Goal: Information Seeking & Learning: Find specific fact

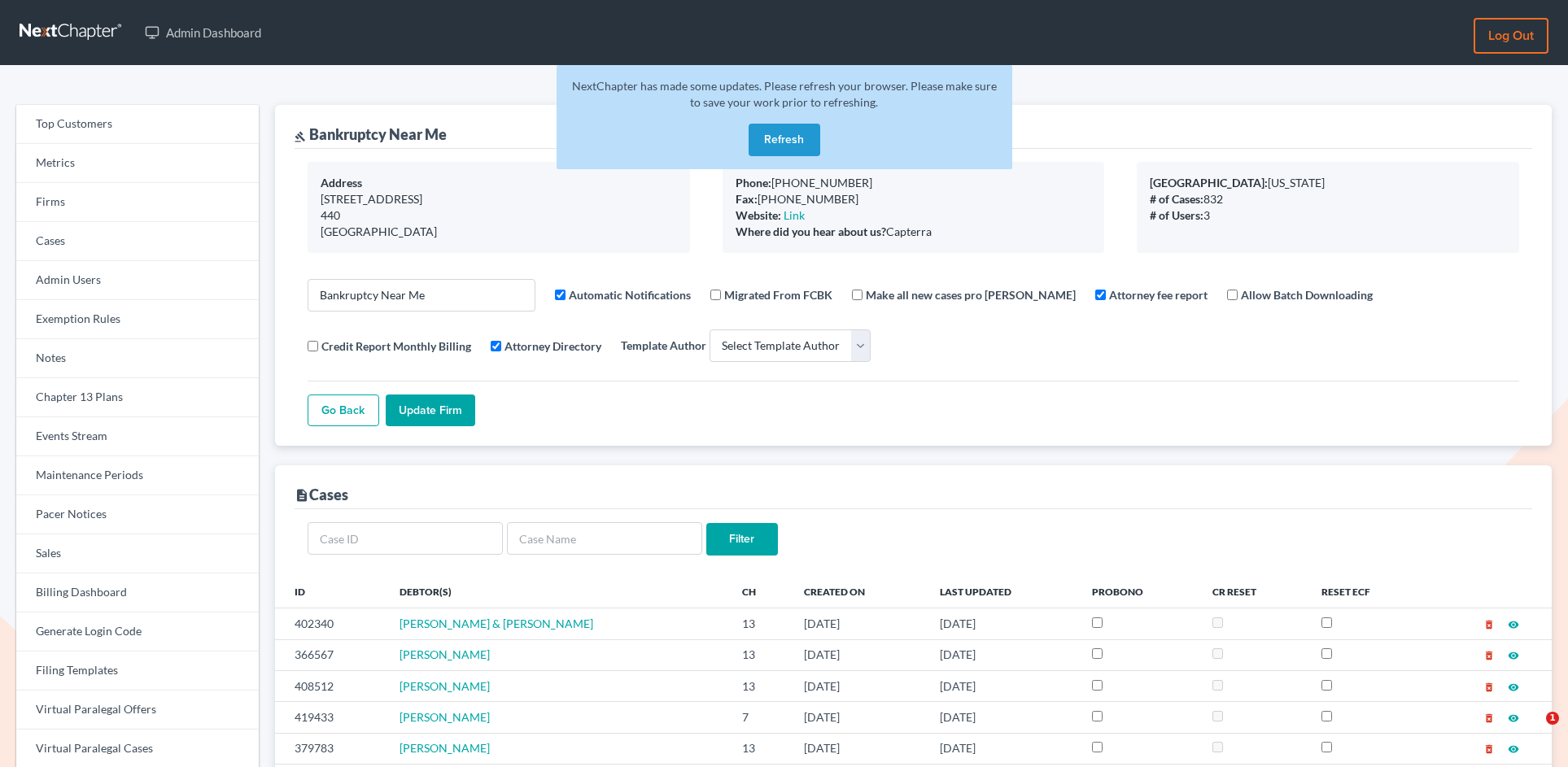
select select
click at [91, 212] on link "Firms" at bounding box center [137, 202] width 242 height 39
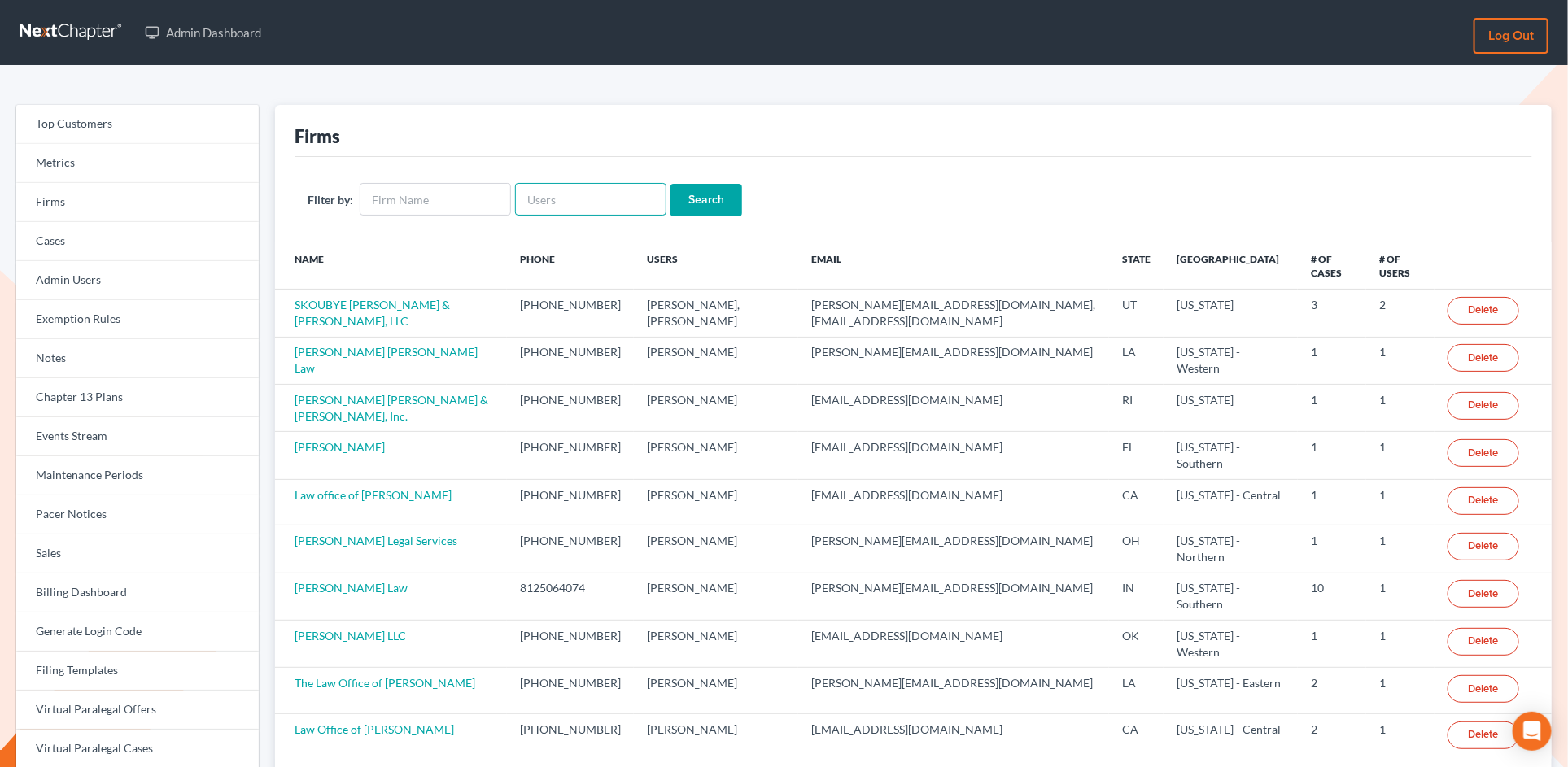
click at [609, 197] on input "text" at bounding box center [591, 199] width 152 height 32
paste input "davidmrobertsjd@gmail.com"
type input "davidmrobertsjd@gmail.com"
click at [670, 184] on input "Search" at bounding box center [706, 200] width 72 height 32
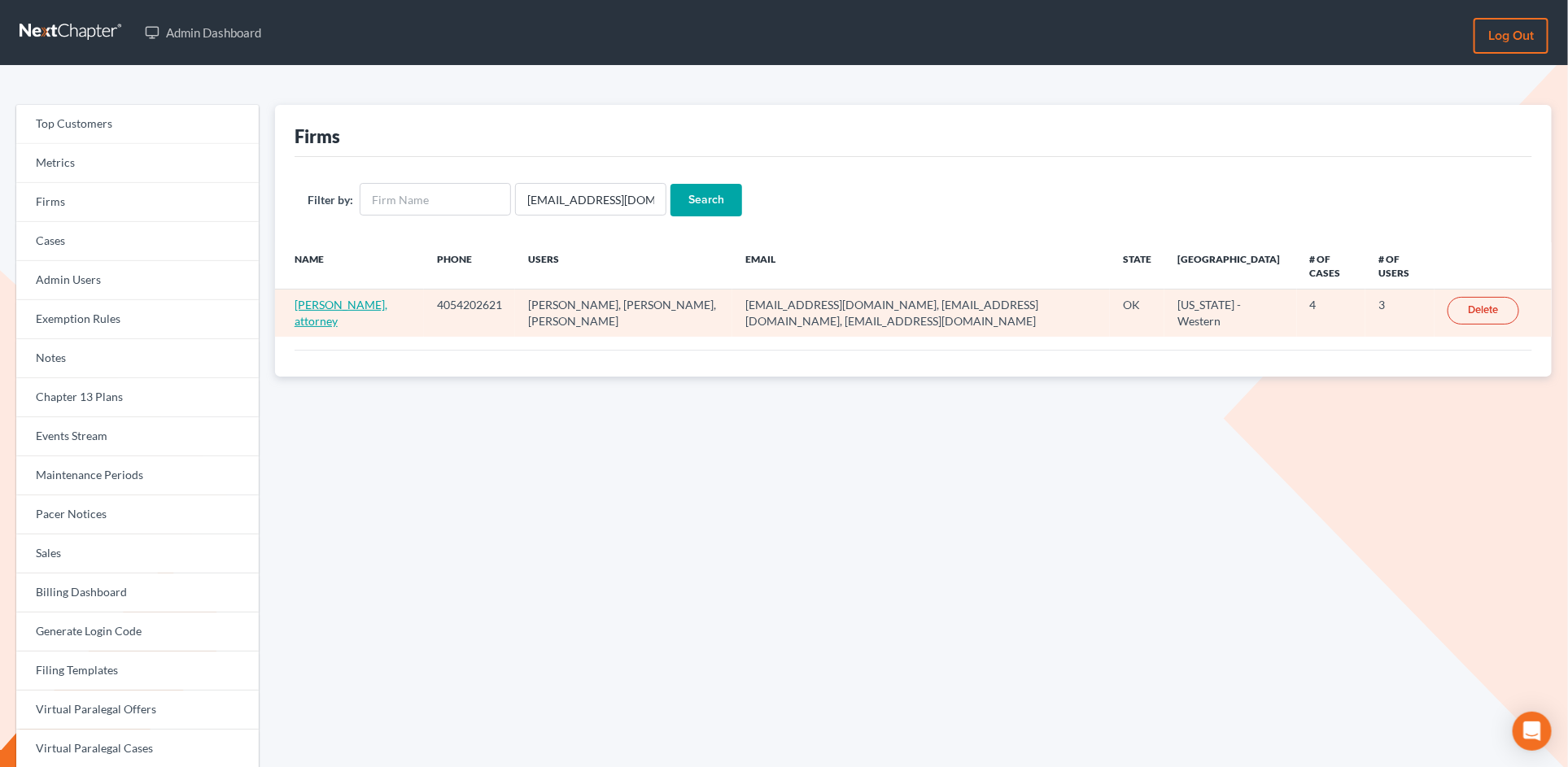
click at [313, 308] on link "David M Roberts, attorney" at bounding box center [341, 313] width 92 height 30
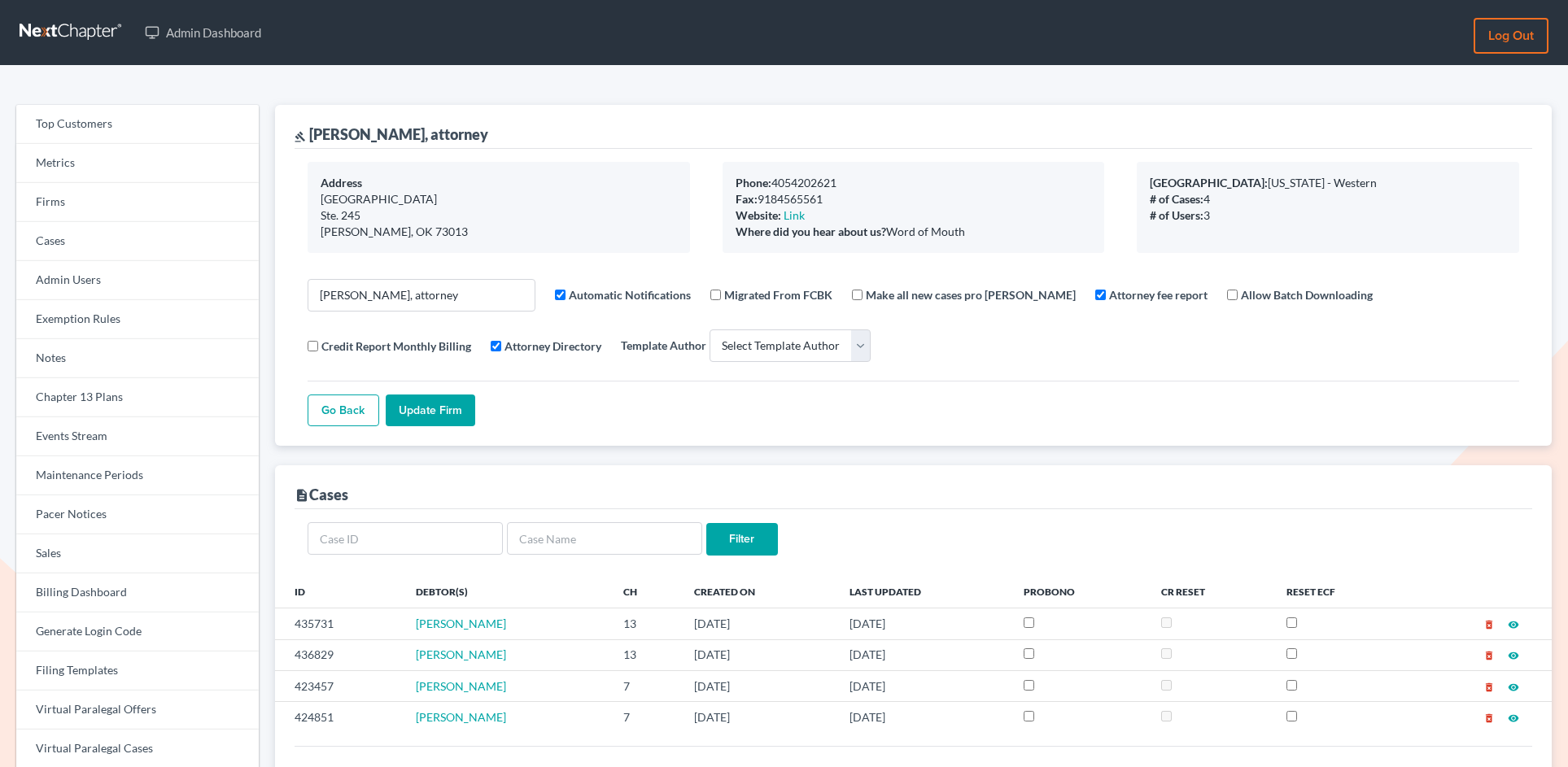
select select
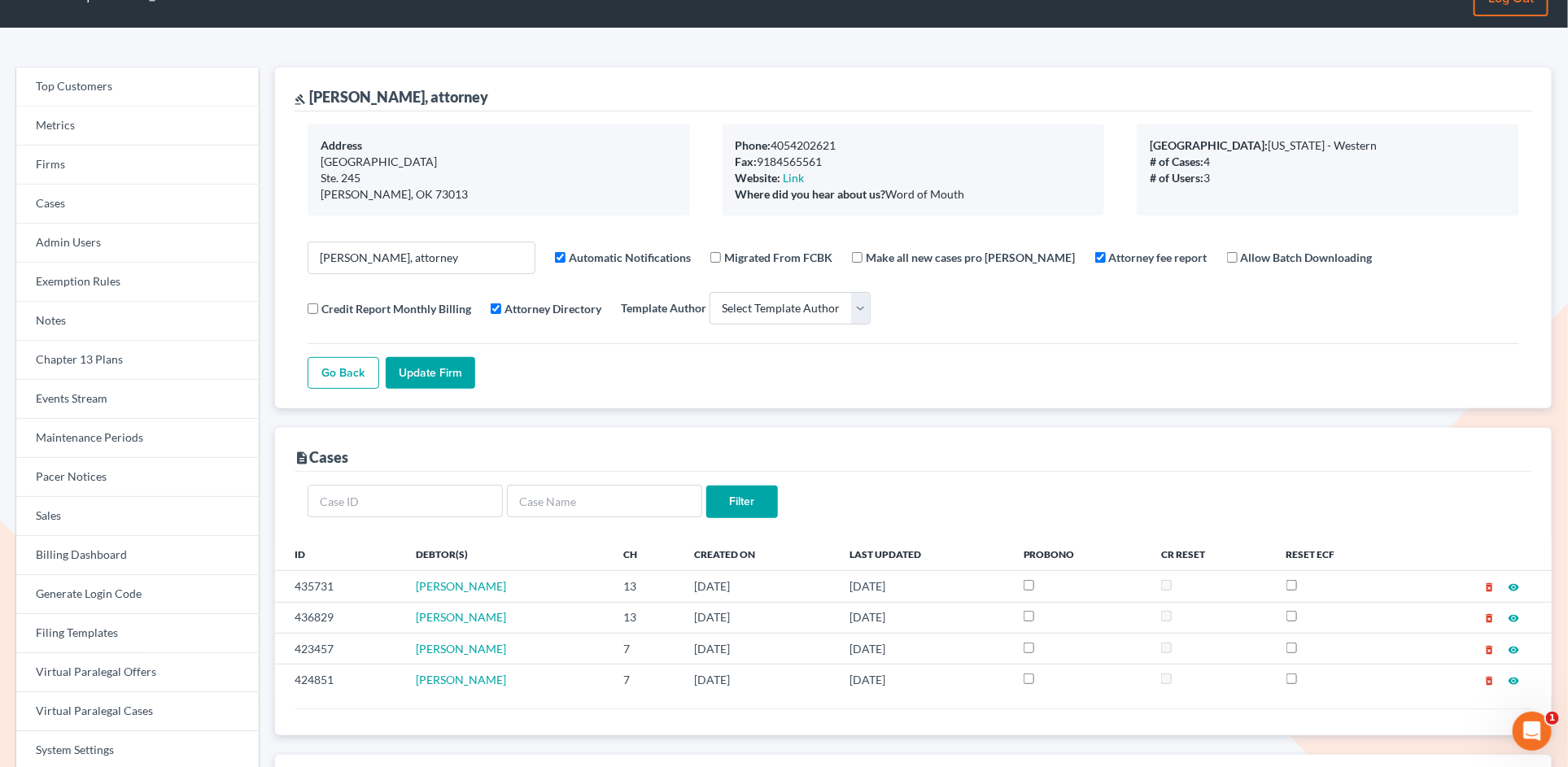
scroll to position [38, 0]
click at [76, 172] on link "Firms" at bounding box center [137, 164] width 242 height 39
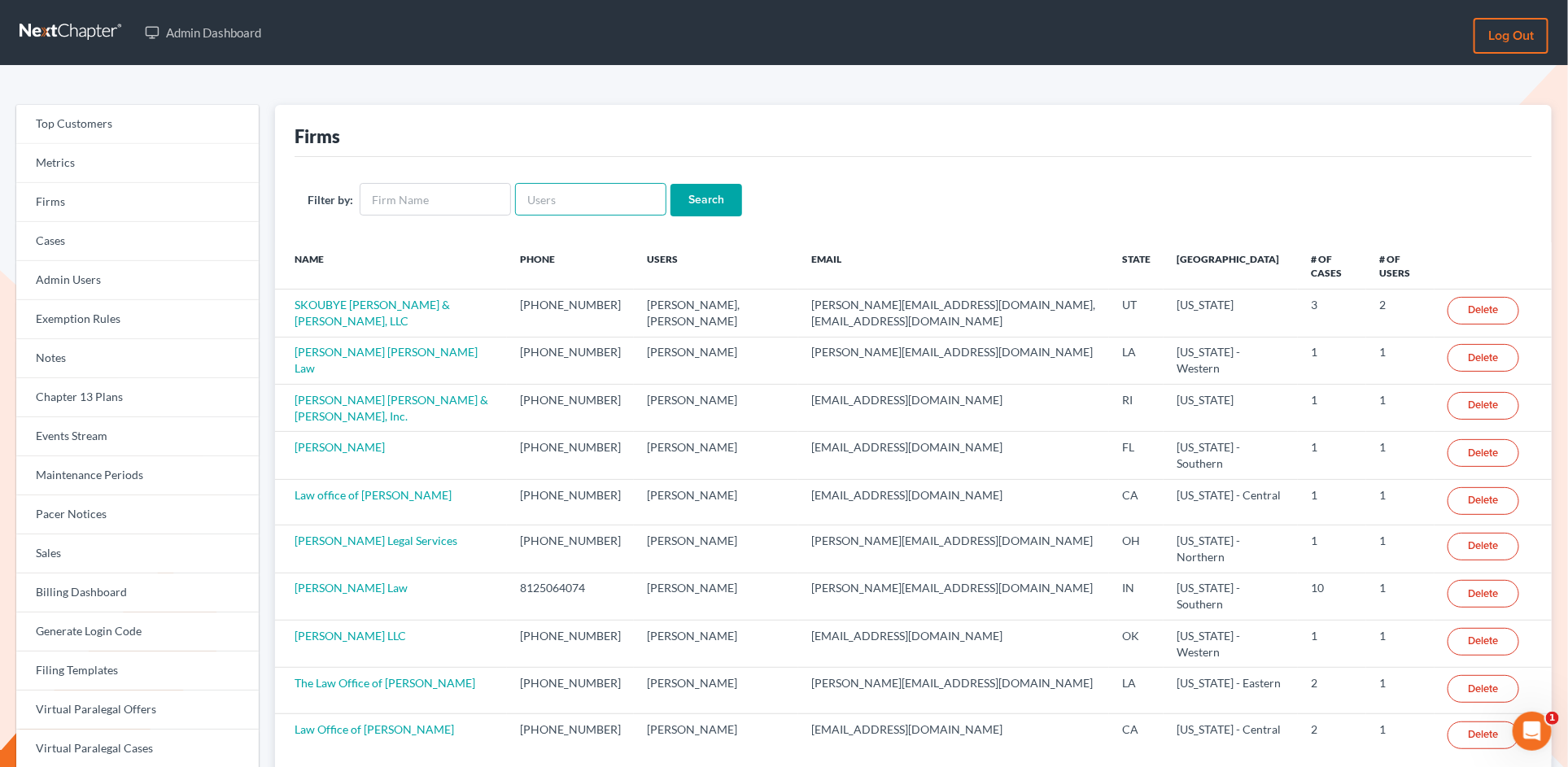
click at [545, 197] on input "text" at bounding box center [591, 199] width 152 height 32
paste input "[PERSON_NAME][EMAIL_ADDRESS][DOMAIN_NAME]"
type input "[PERSON_NAME][EMAIL_ADDRESS][DOMAIN_NAME]"
click at [670, 184] on input "Search" at bounding box center [706, 200] width 72 height 32
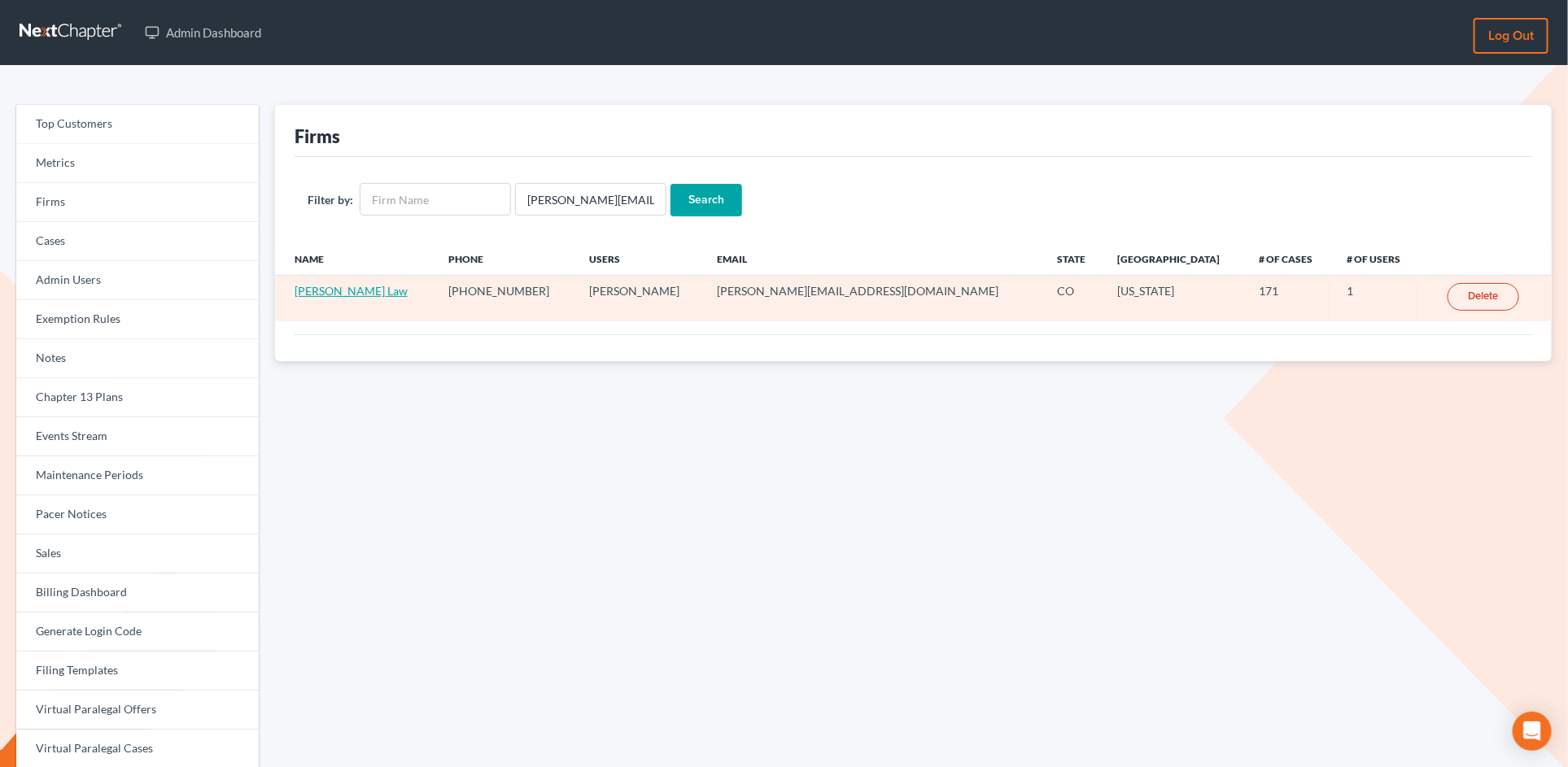
click at [344, 292] on link "[PERSON_NAME] Law" at bounding box center [351, 291] width 113 height 14
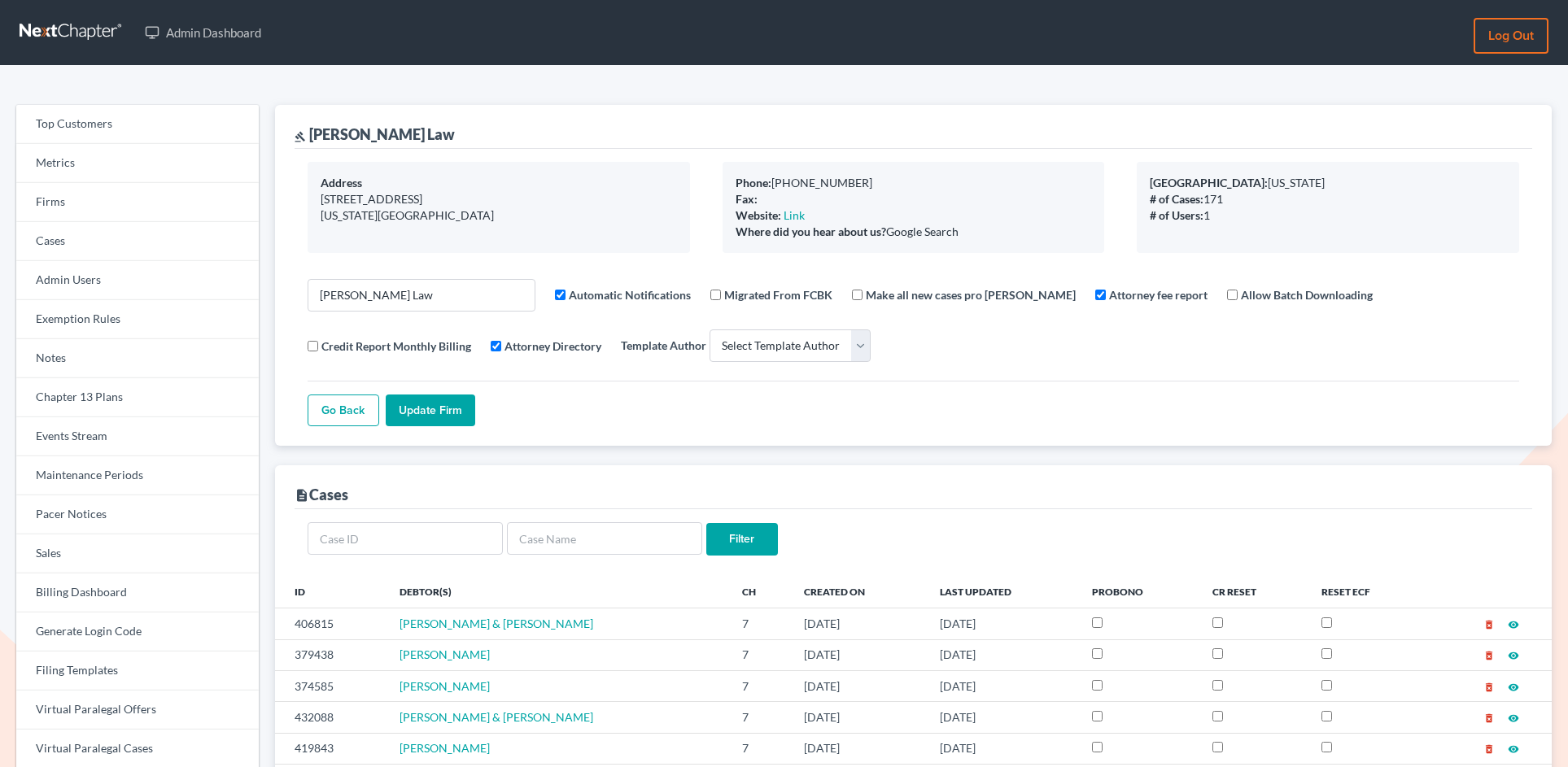
select select
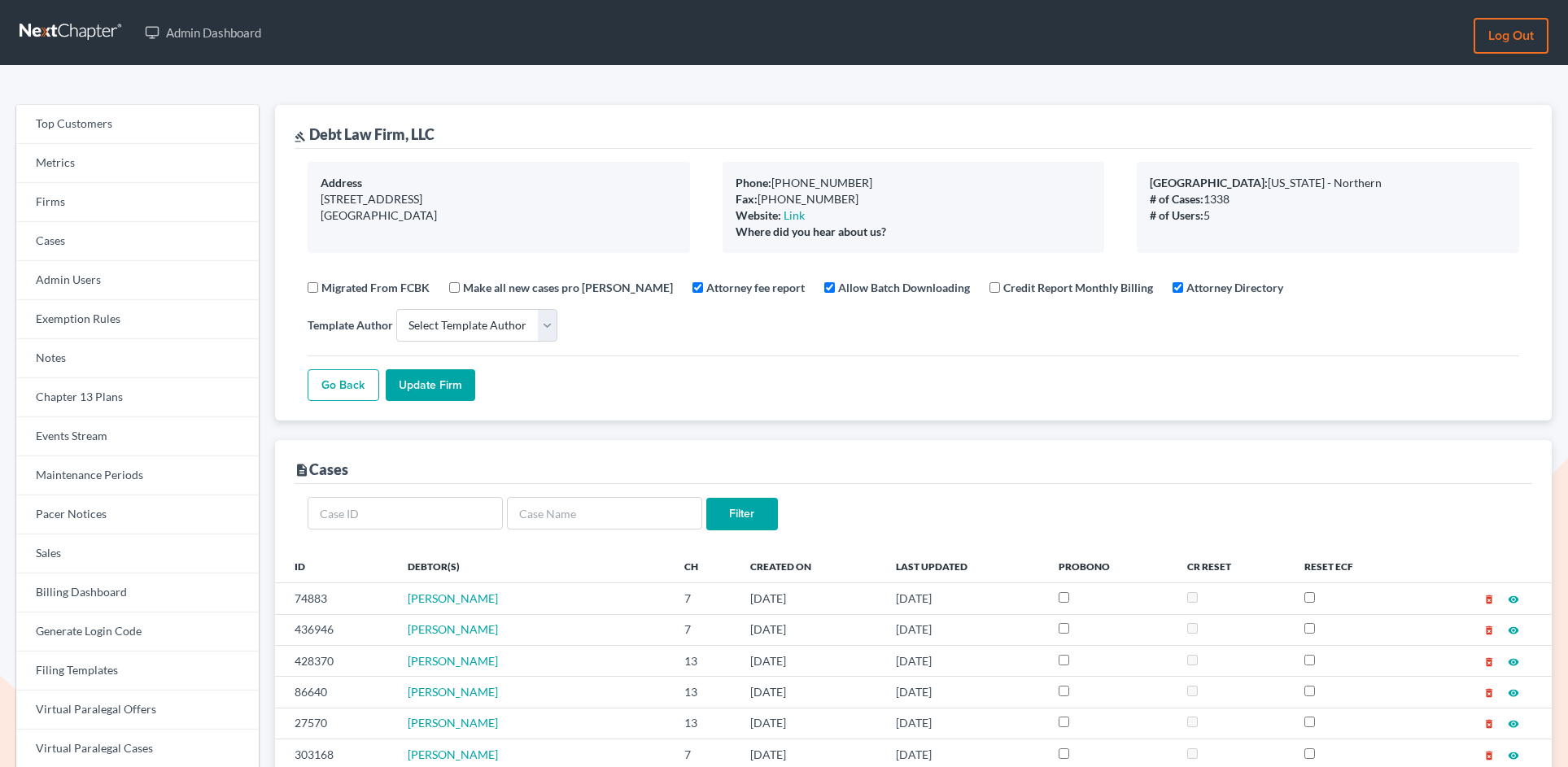
select select
click at [72, 395] on link "Chapter 13 Plans" at bounding box center [137, 397] width 242 height 39
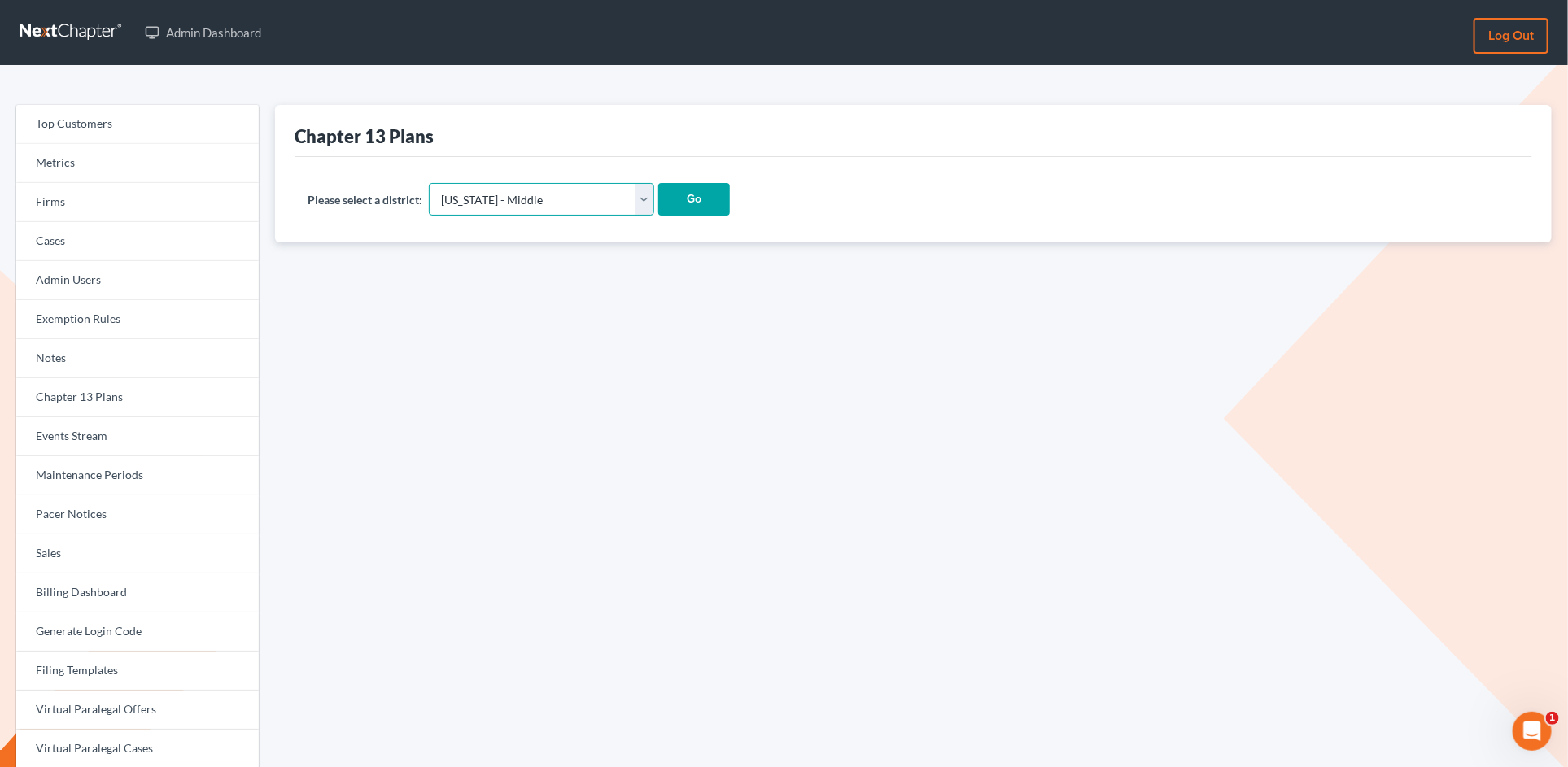
click at [536, 200] on select "Alabama - Middle Alabama - Northern Alabama - Southern Alaska Arizona Arkansas …" at bounding box center [541, 199] width 226 height 32
select select "12"
click at [429, 183] on select "Alabama - Middle Alabama - Northern Alabama - Southern Alaska Arizona Arkansas …" at bounding box center [541, 199] width 226 height 32
click at [659, 198] on input "Go" at bounding box center [694, 199] width 72 height 32
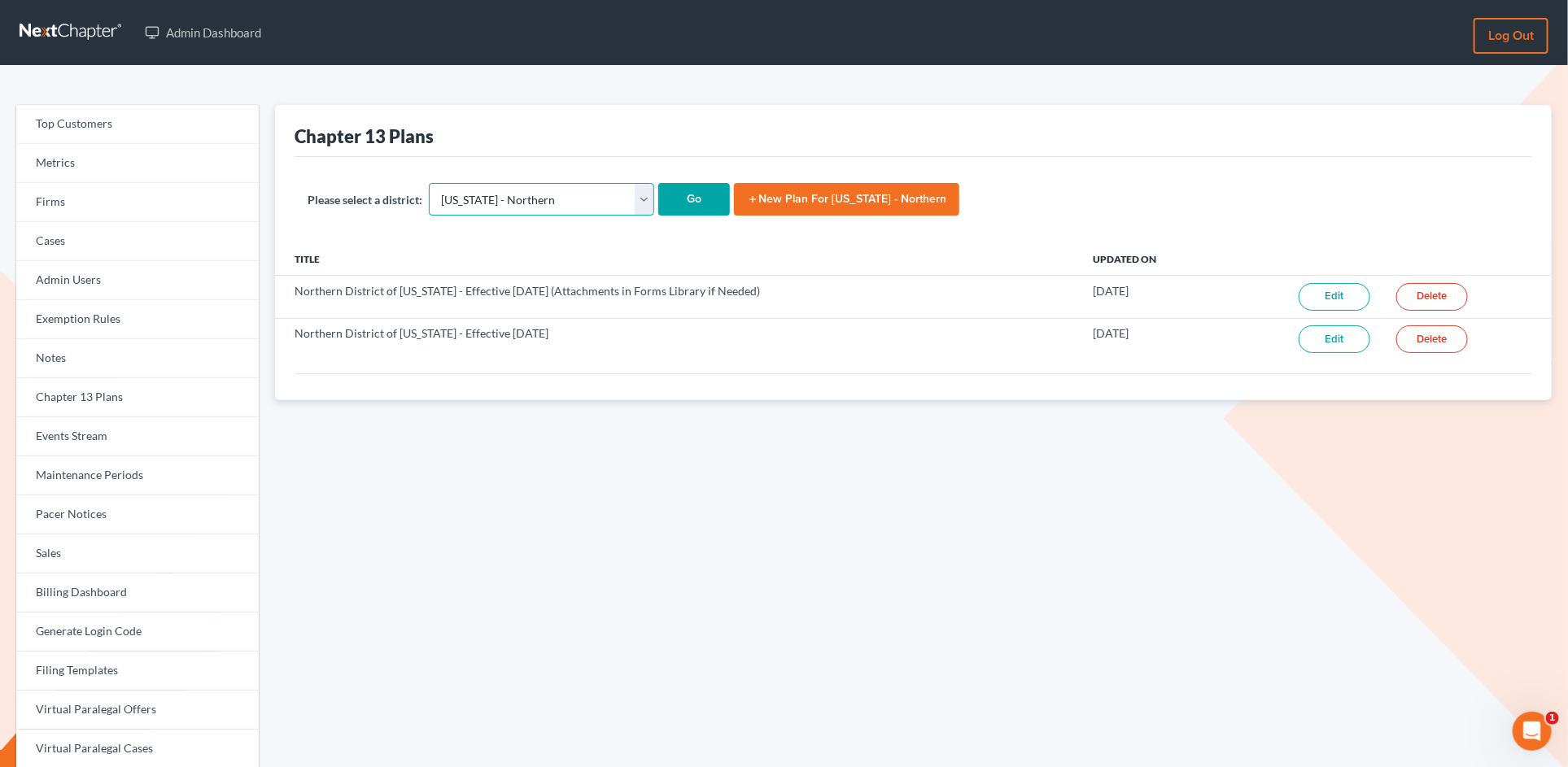
click at [583, 203] on select "[US_STATE] - [GEOGRAPHIC_DATA] [US_STATE] - [GEOGRAPHIC_DATA][US_STATE] - South…" at bounding box center [541, 199] width 226 height 32
select select "10"
click at [429, 183] on select "Alabama - Middle Alabama - Northern Alabama - Southern Alaska Arizona Arkansas …" at bounding box center [541, 199] width 226 height 32
click at [659, 203] on input "Go" at bounding box center [694, 199] width 72 height 32
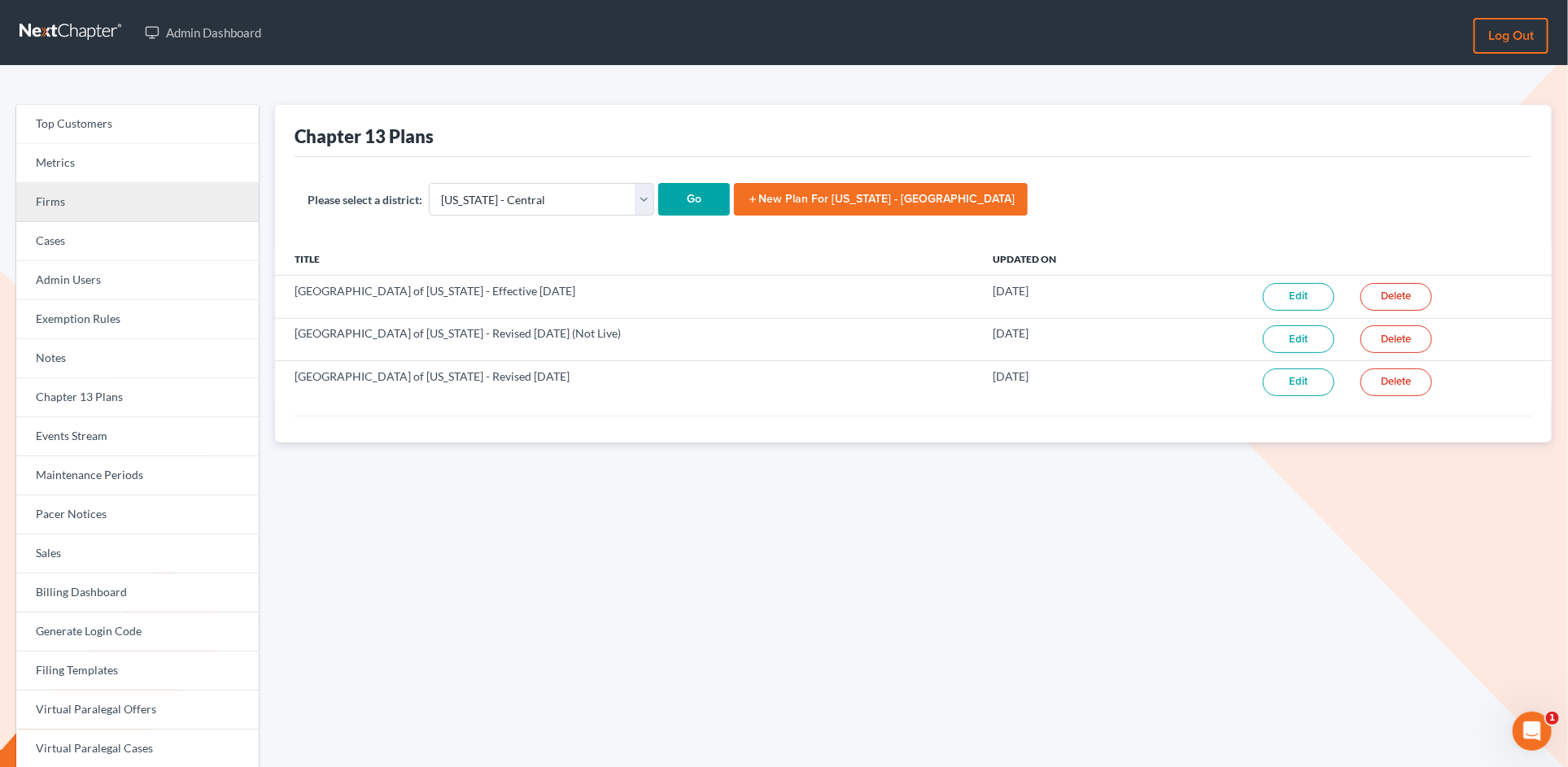
click at [66, 206] on link "Firms" at bounding box center [137, 202] width 242 height 39
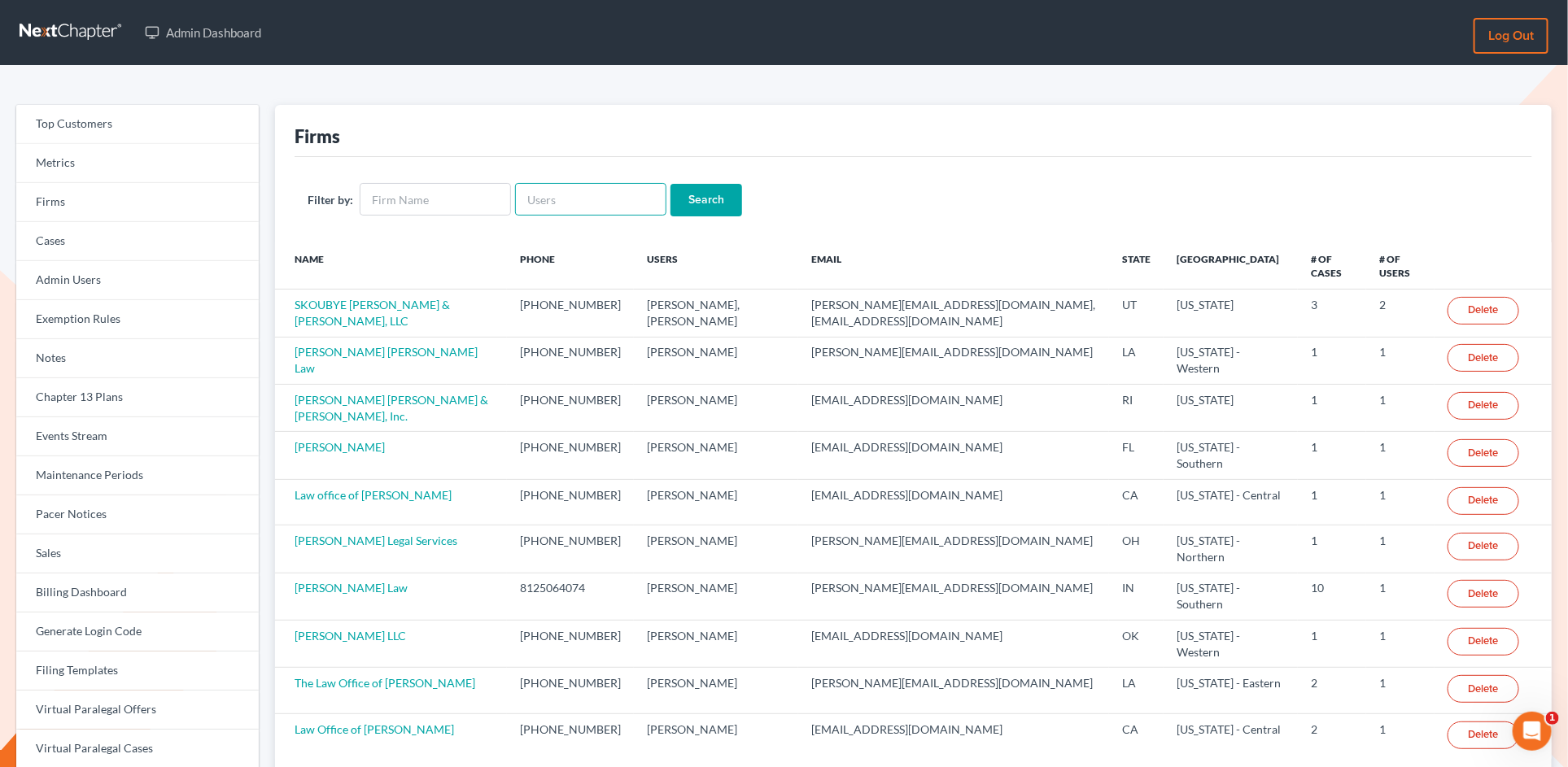
click at [580, 197] on input "text" at bounding box center [591, 199] width 152 height 32
paste input "[EMAIL_ADDRESS][DOMAIN_NAME]"
type input "[EMAIL_ADDRESS][DOMAIN_NAME]"
click at [670, 184] on input "Search" at bounding box center [706, 200] width 72 height 32
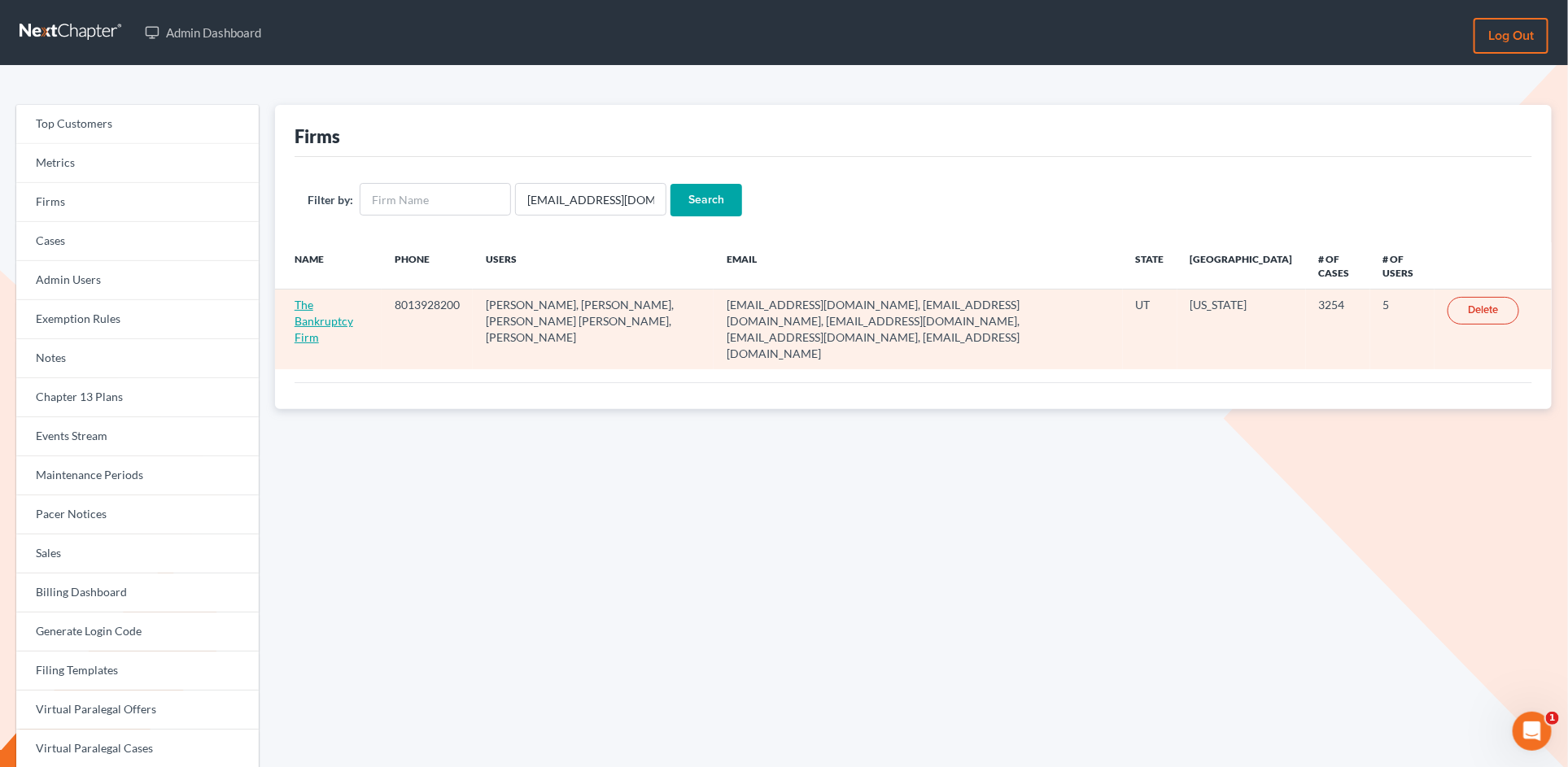
click at [347, 309] on link "The Bankruptcy Firm" at bounding box center [324, 321] width 58 height 47
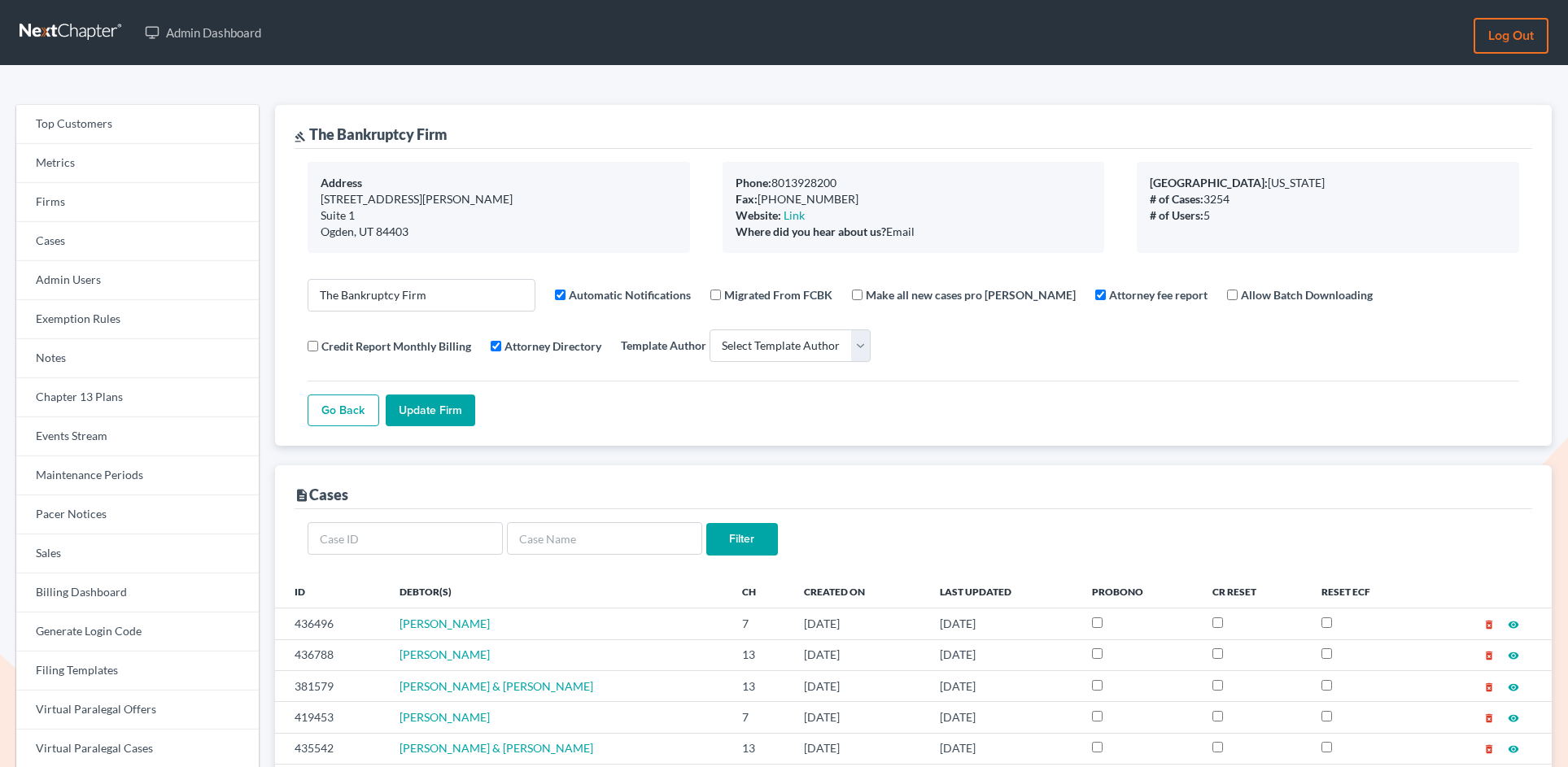
select select
click at [80, 199] on link "Firms" at bounding box center [137, 202] width 242 height 39
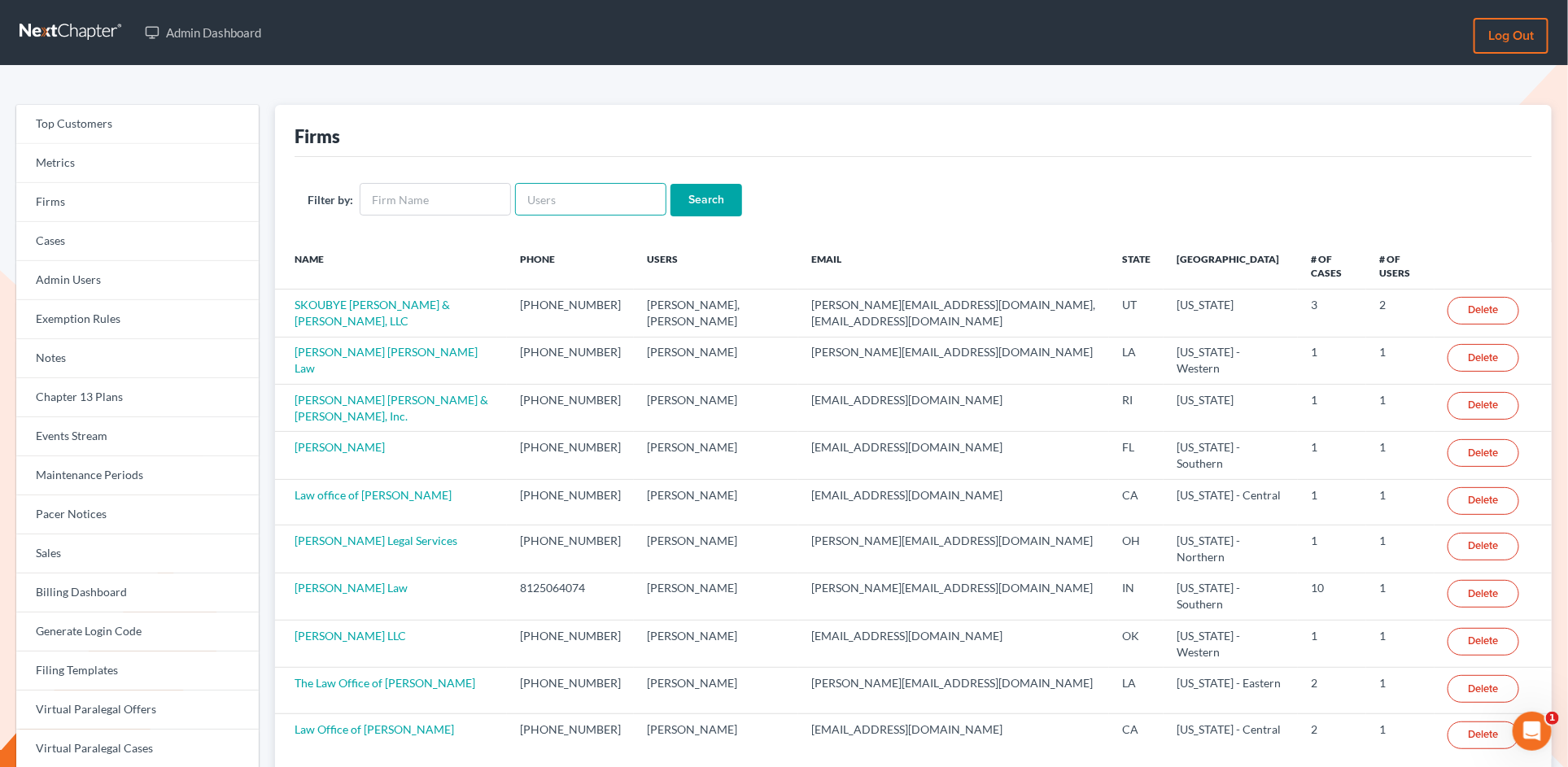
click at [558, 193] on input "text" at bounding box center [591, 199] width 152 height 32
paste input "[PERSON_NAME][EMAIL_ADDRESS][DOMAIN_NAME]"
type input "[PERSON_NAME][EMAIL_ADDRESS][DOMAIN_NAME]"
click at [670, 184] on input "Search" at bounding box center [706, 200] width 72 height 32
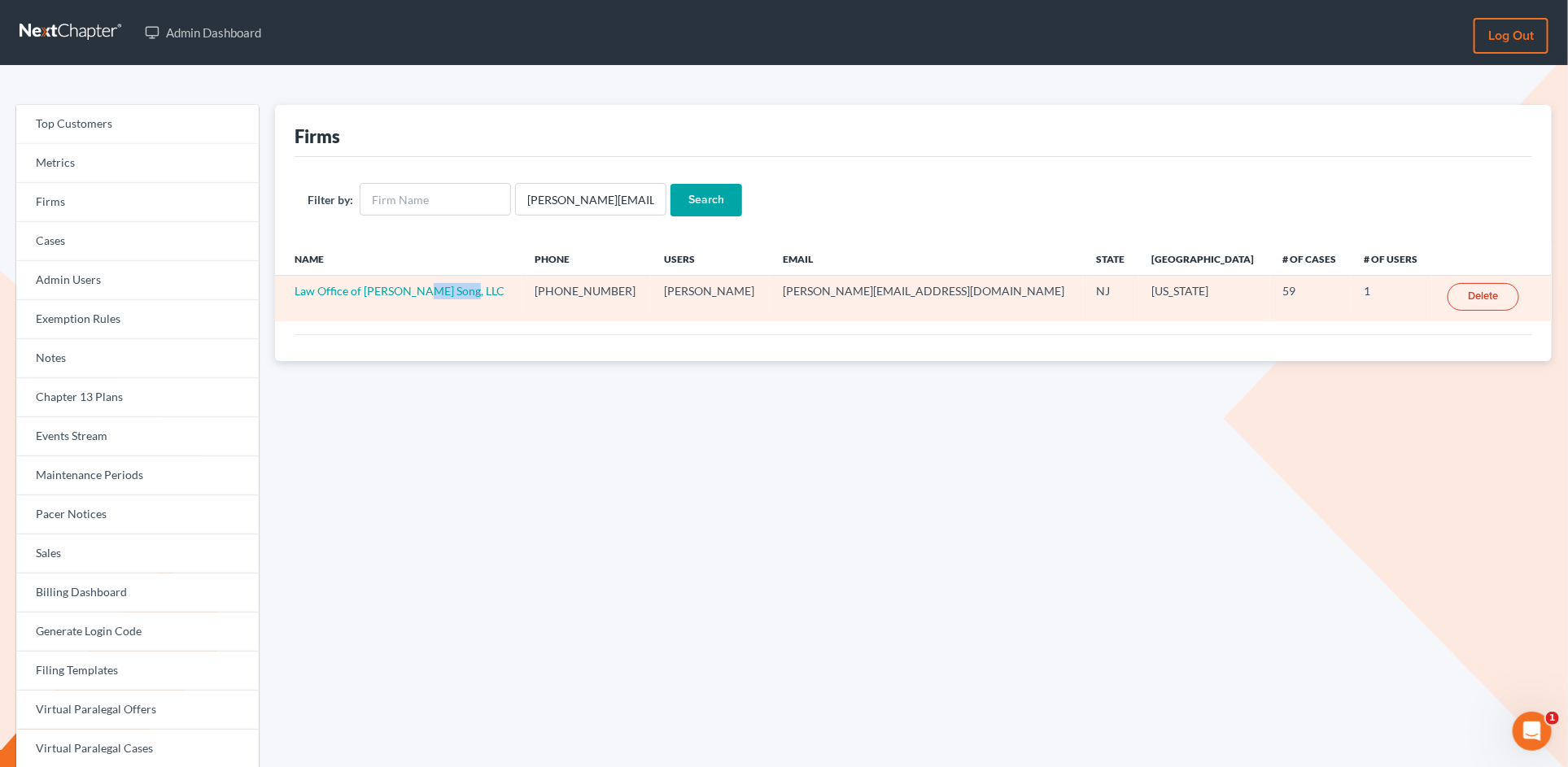
click at [416, 300] on td "Law Office of Jimmy J. Song, LLC" at bounding box center [398, 298] width 247 height 46
click at [390, 291] on link "Law Office of Jimmy J. Song, LLC" at bounding box center [400, 291] width 210 height 14
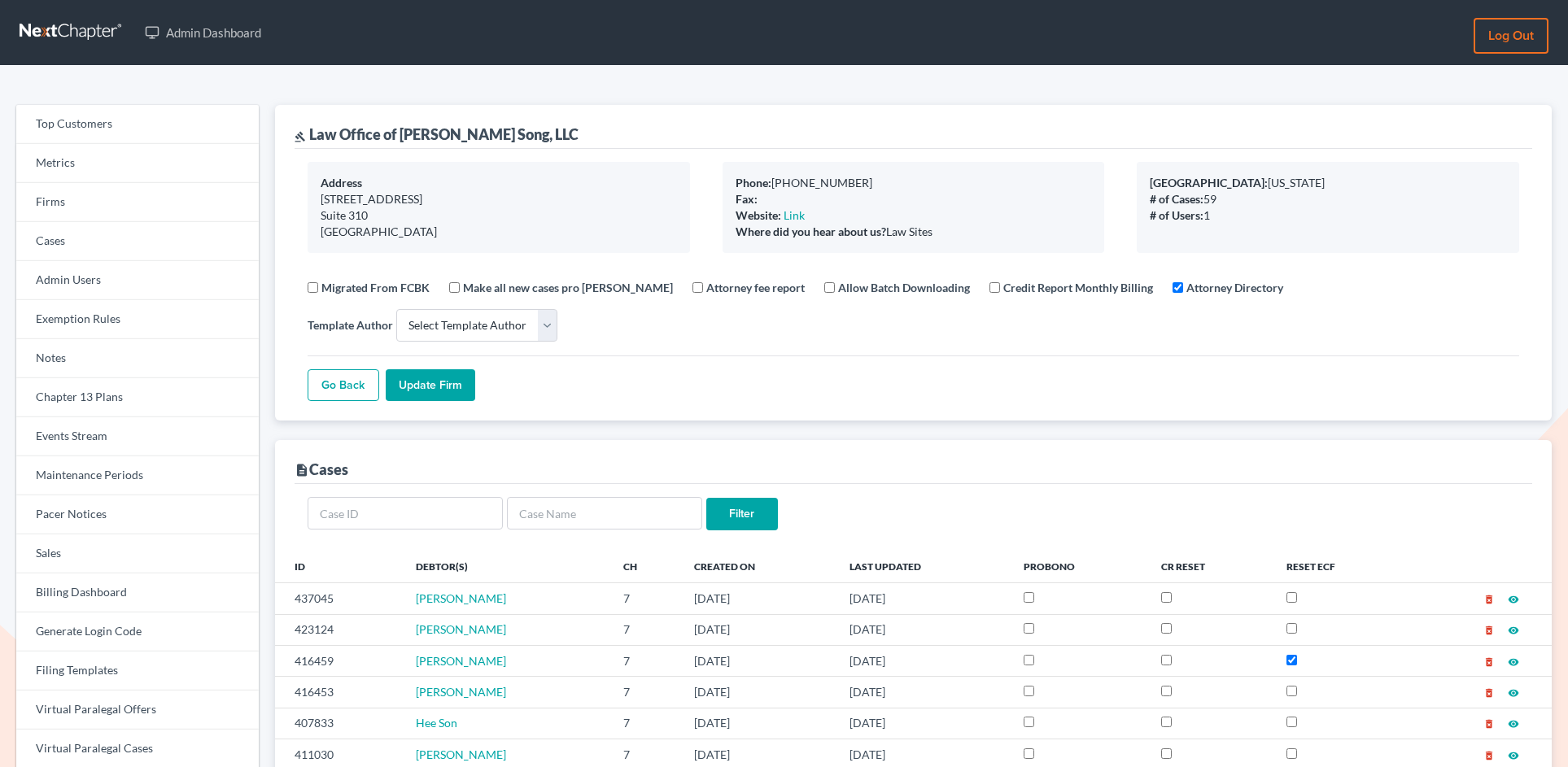
select select
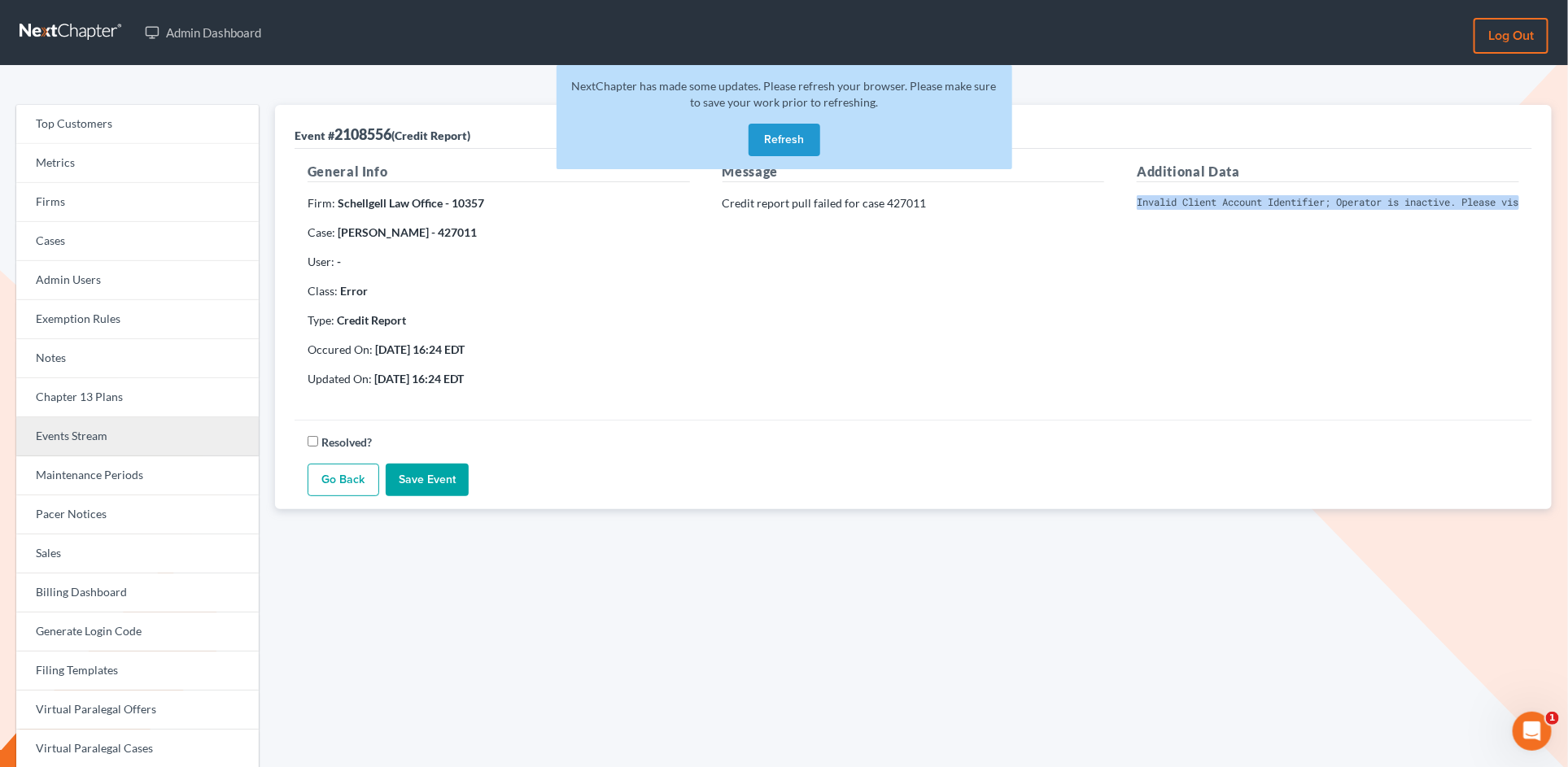
click at [105, 436] on link "Events Stream" at bounding box center [137, 436] width 242 height 39
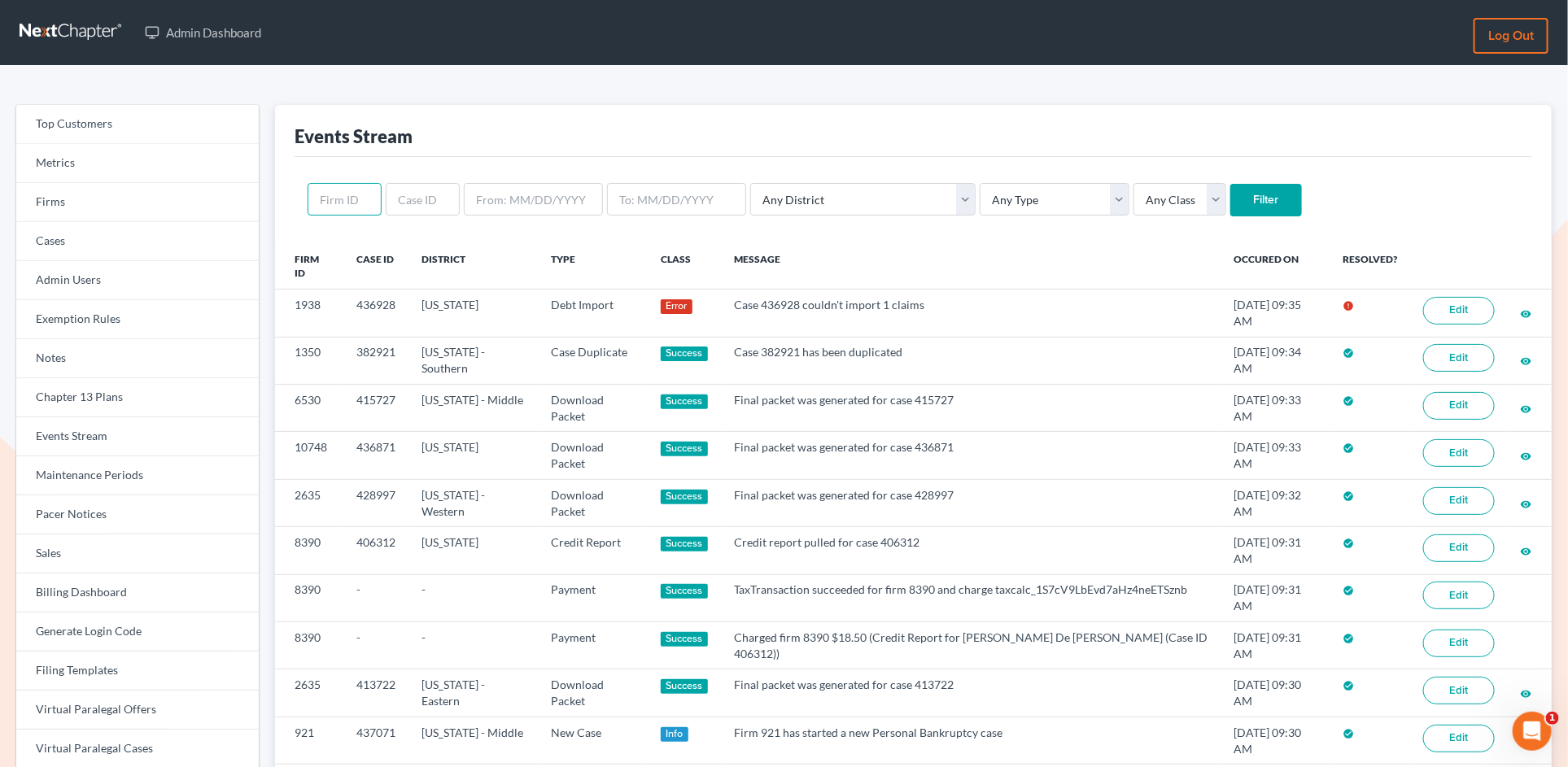
click at [347, 202] on input "text" at bounding box center [344, 199] width 74 height 32
click at [327, 198] on input "text" at bounding box center [344, 199] width 74 height 32
paste input "4161"
type input "4161"
click at [1230, 184] on input "Filter" at bounding box center [1266, 200] width 72 height 32
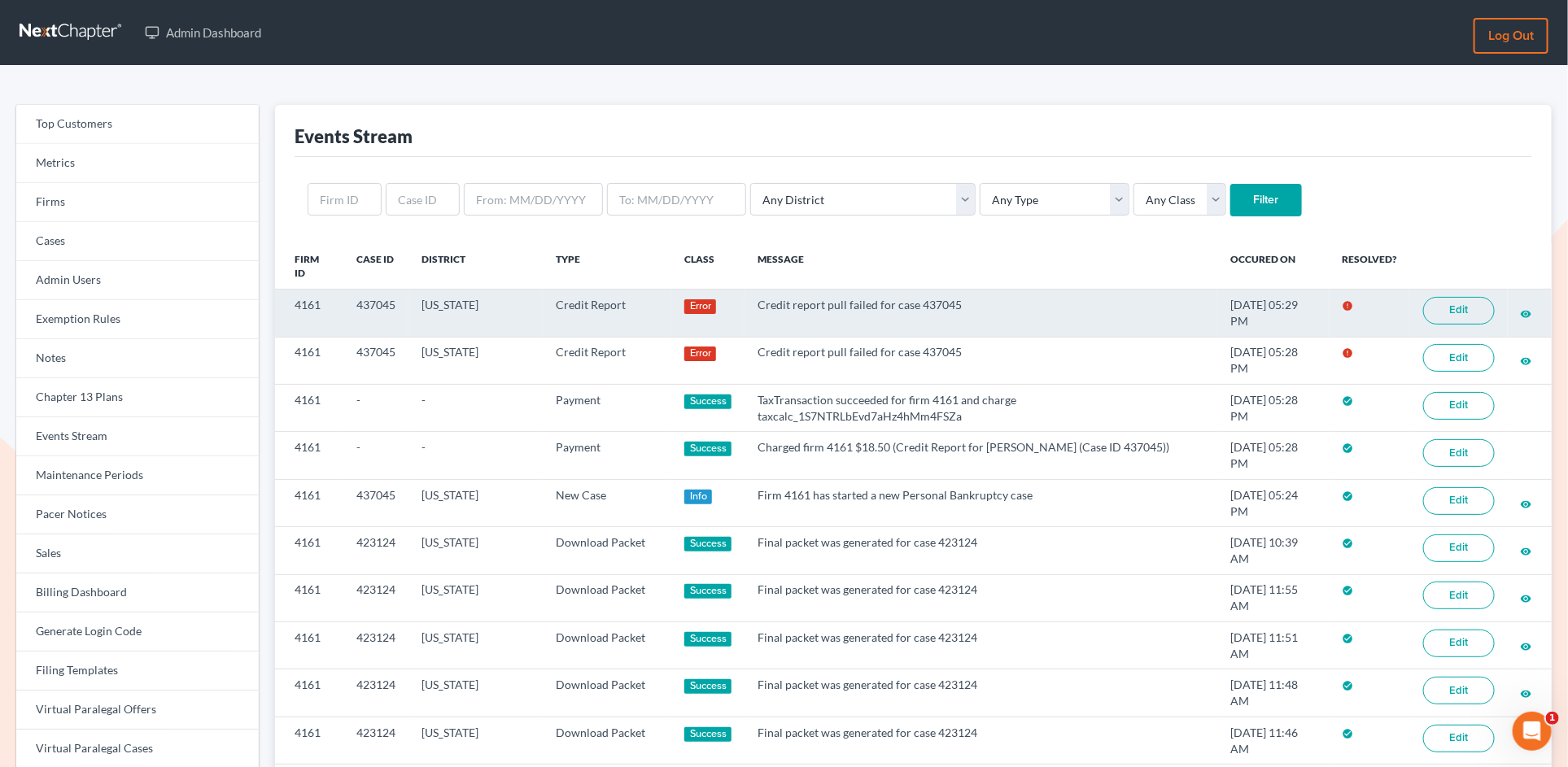
click at [1461, 316] on link "Edit" at bounding box center [1459, 311] width 72 height 27
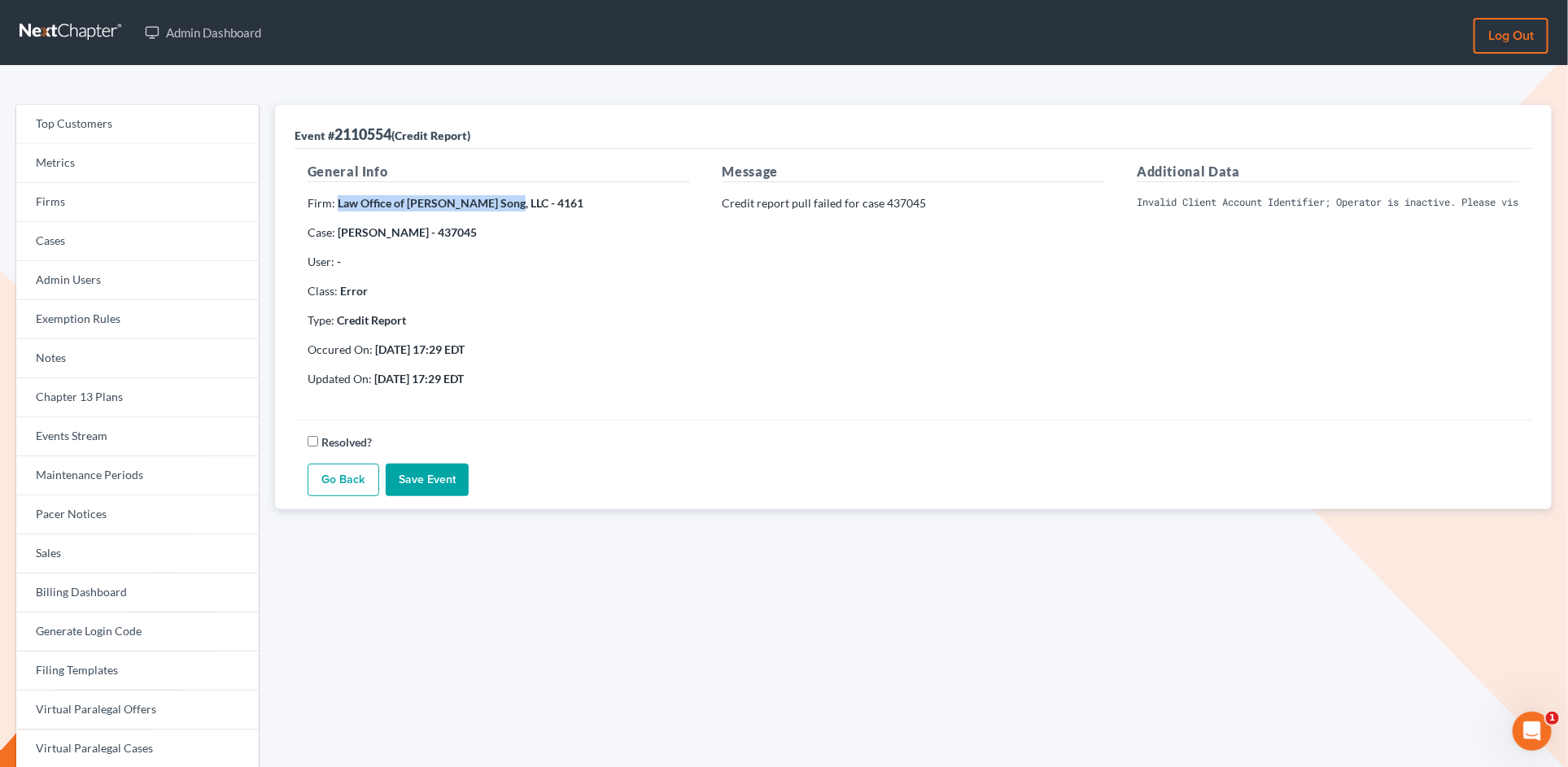
drag, startPoint x: 336, startPoint y: 202, endPoint x: 499, endPoint y: 204, distance: 163.0
click at [499, 204] on strong "Law Office of [PERSON_NAME] Song, LLC - 4161" at bounding box center [460, 202] width 246 height 14
drag, startPoint x: 333, startPoint y: 202, endPoint x: 498, endPoint y: 201, distance: 165.0
click at [498, 201] on p "Firm: Law Office of [PERSON_NAME] Song, LLC - 4161" at bounding box center [498, 204] width 382 height 17
copy p "Law Office of [PERSON_NAME] Song, LLC"
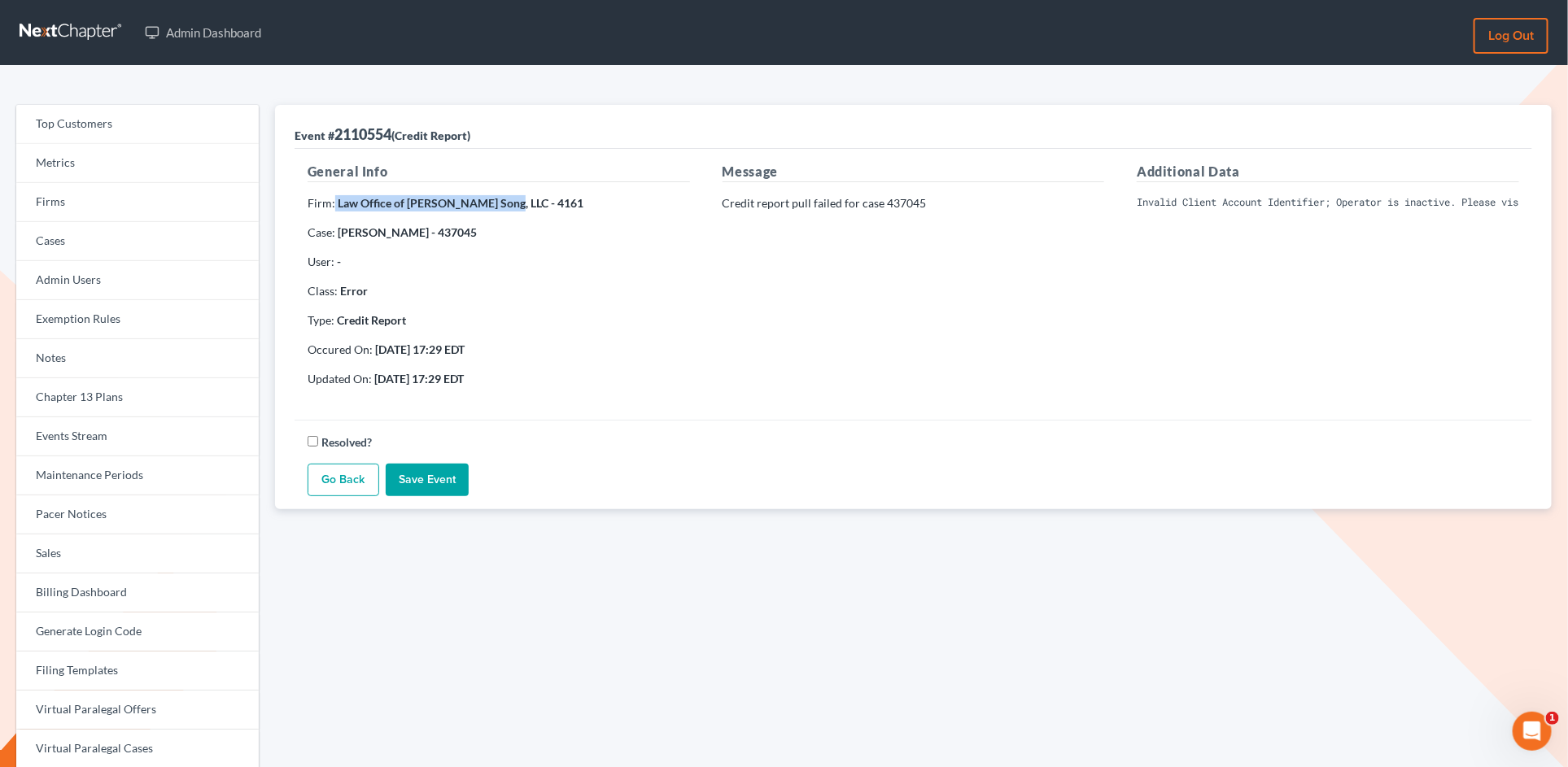
copy p "Law Office of [PERSON_NAME] Song, LLC"
click at [1267, 196] on pre "Invalid Client Account Identifier; Operator is inactive. Please visit our websi…" at bounding box center [1327, 203] width 382 height 15
copy div "Invalid Client Account Identifier; Operator is inactive. Please visit our websi…"
